Goal: Task Accomplishment & Management: Manage account settings

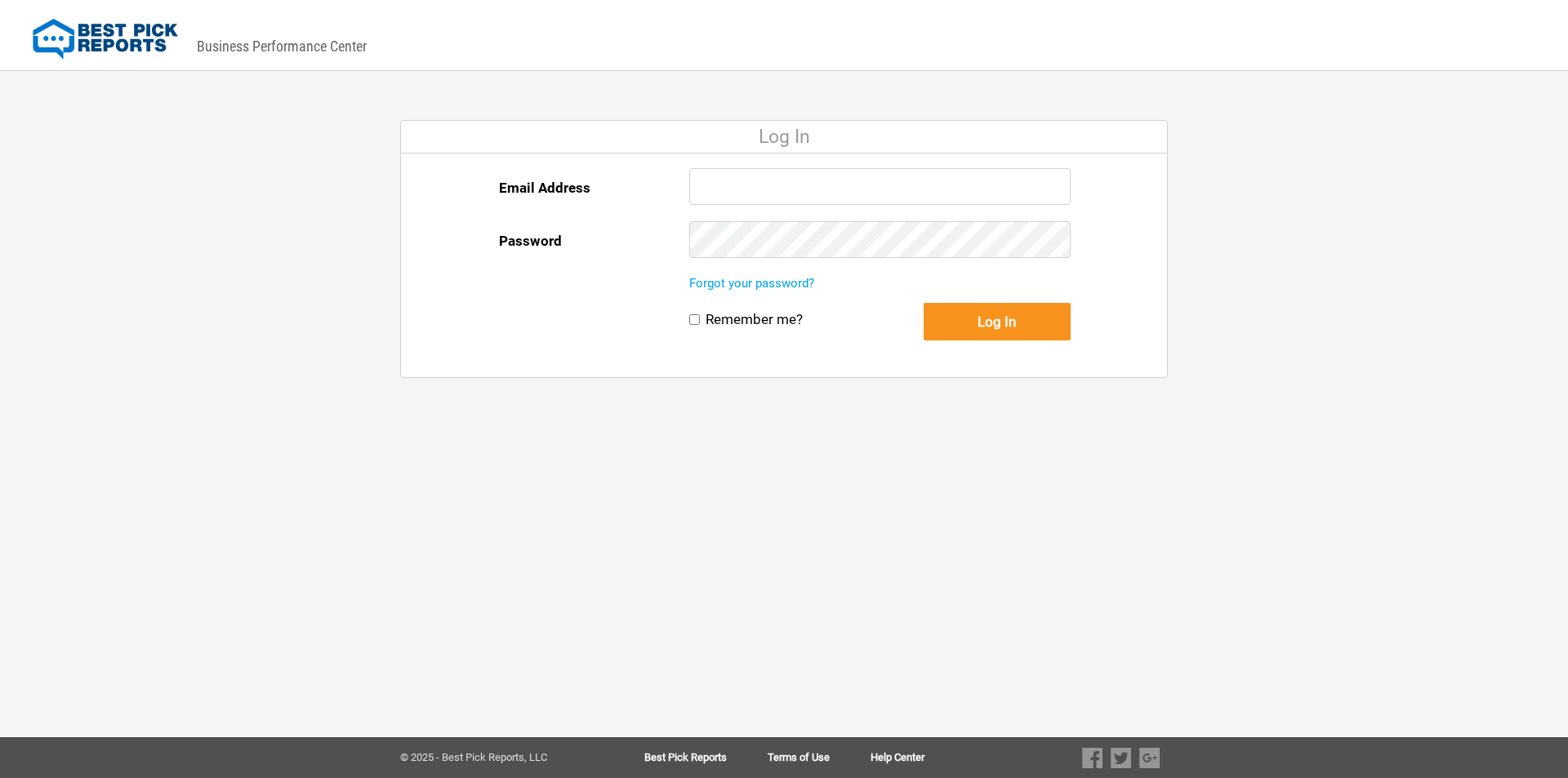
type input "[PERSON_NAME][EMAIL_ADDRESS][DOMAIN_NAME]"
click at [966, 329] on button "Log In" at bounding box center [997, 322] width 147 height 38
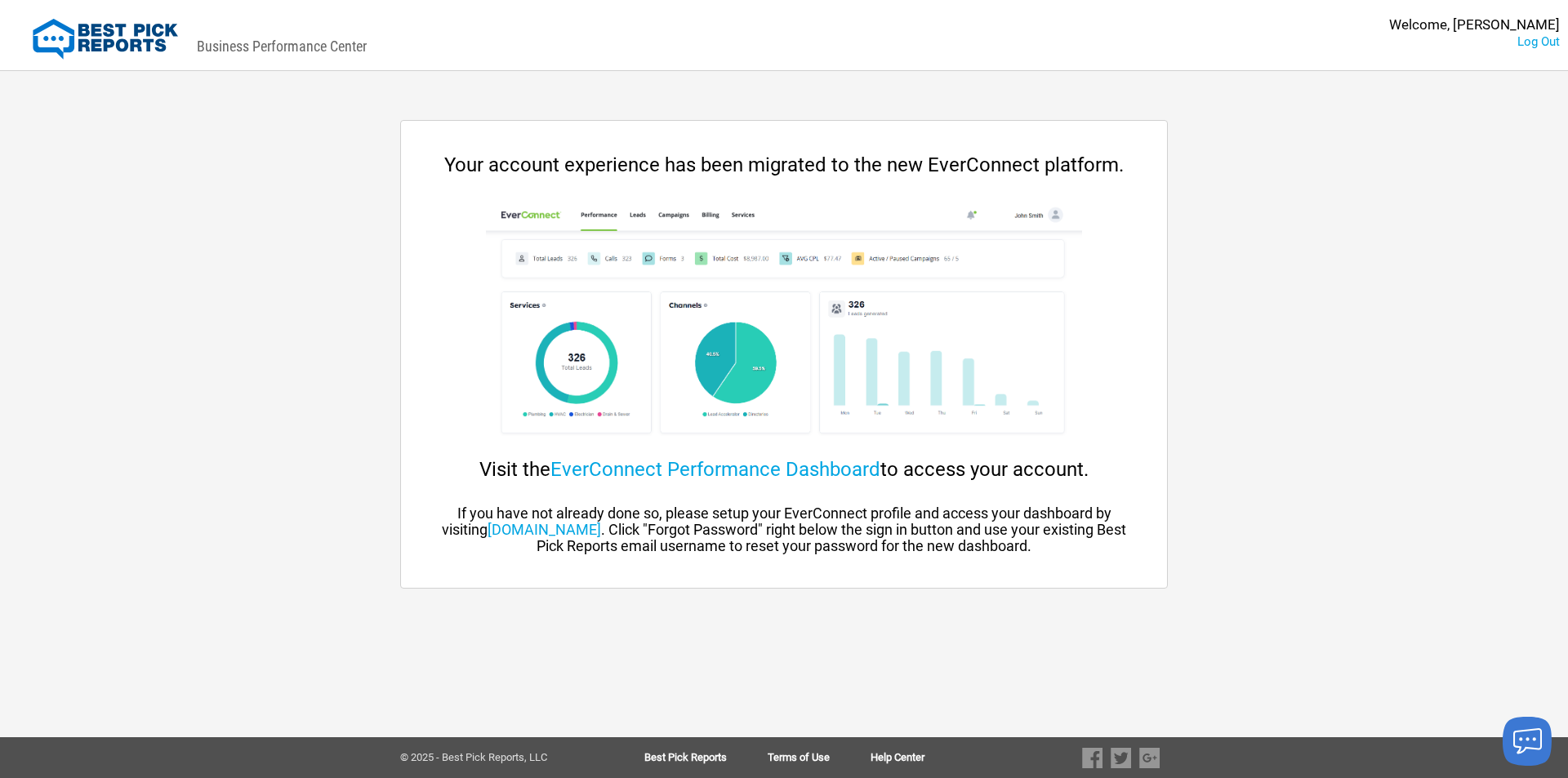
click at [1029, 325] on img at bounding box center [783, 323] width 595 height 245
click at [648, 468] on link "EverConnect Performance Dashboard" at bounding box center [715, 469] width 330 height 23
